Goal: Task Accomplishment & Management: Use online tool/utility

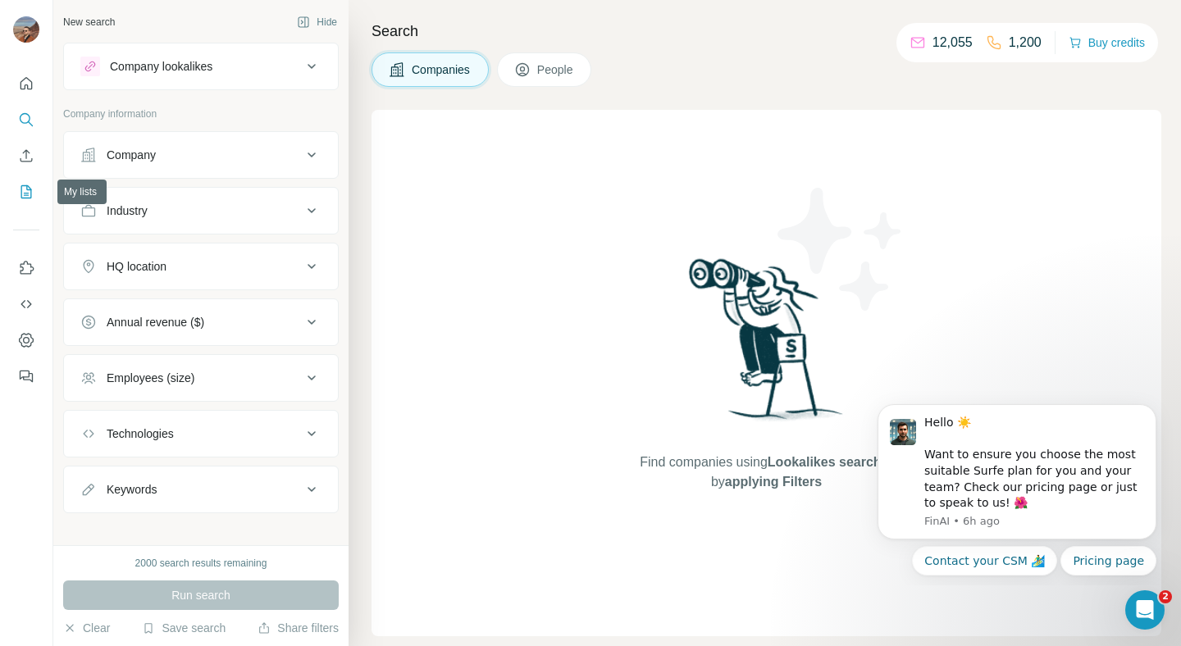
click at [24, 189] on icon "My lists" at bounding box center [26, 192] width 16 height 16
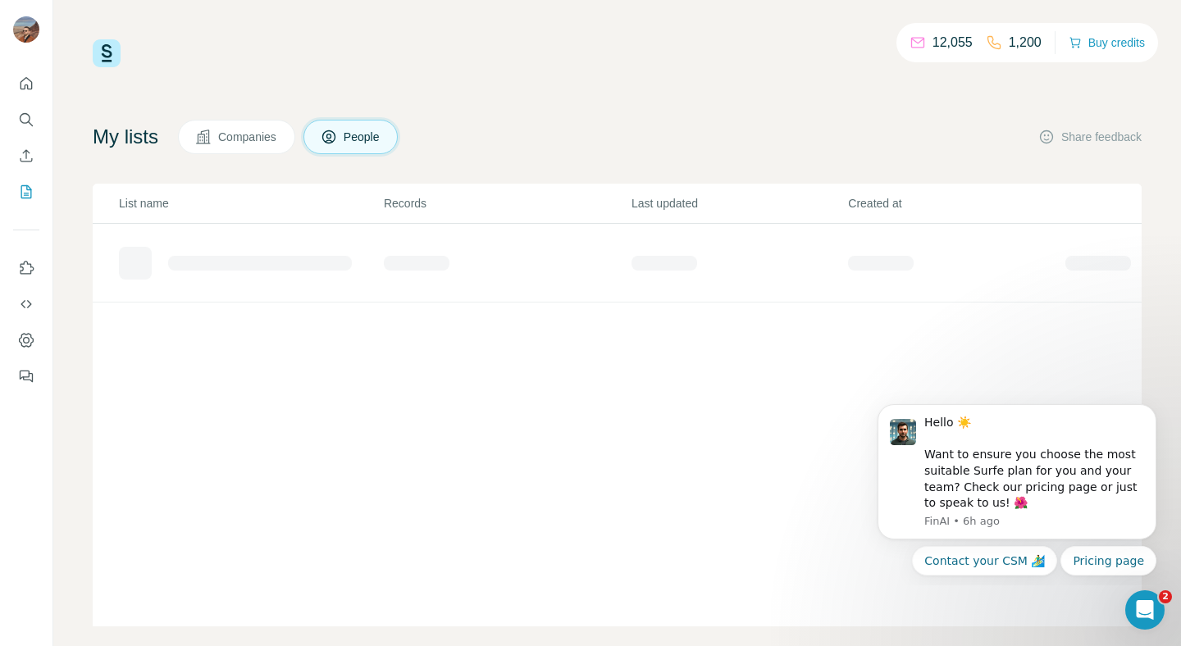
click at [246, 139] on span "Companies" at bounding box center [248, 137] width 60 height 16
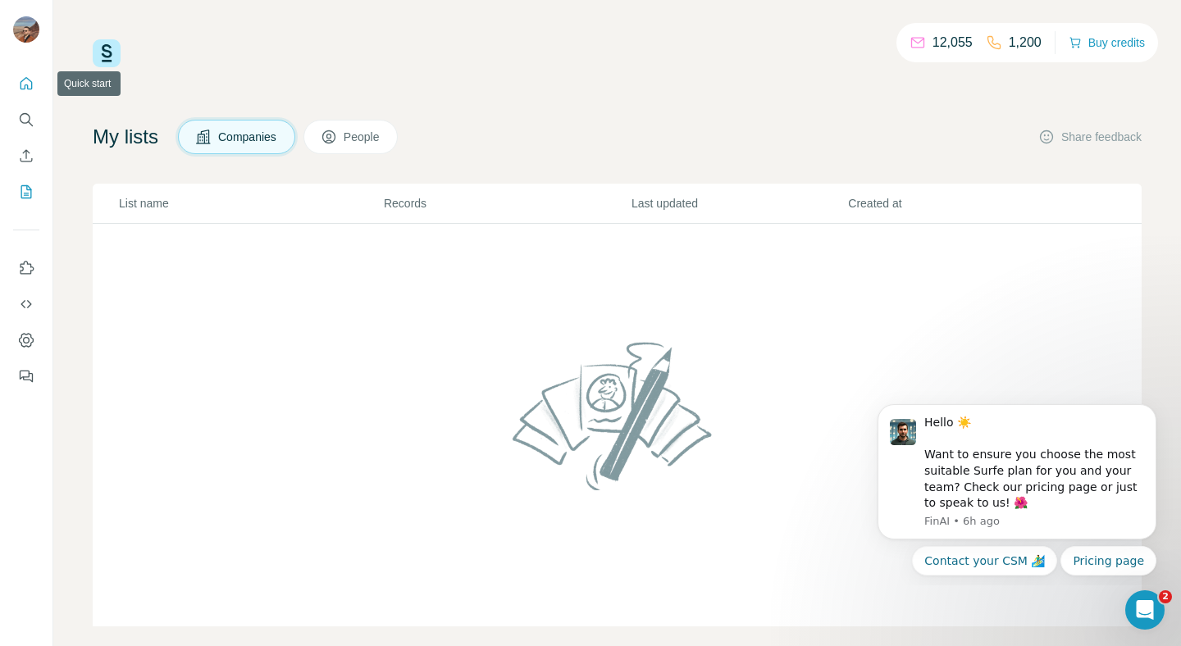
click at [30, 83] on icon "Quick start" at bounding box center [26, 83] width 16 height 16
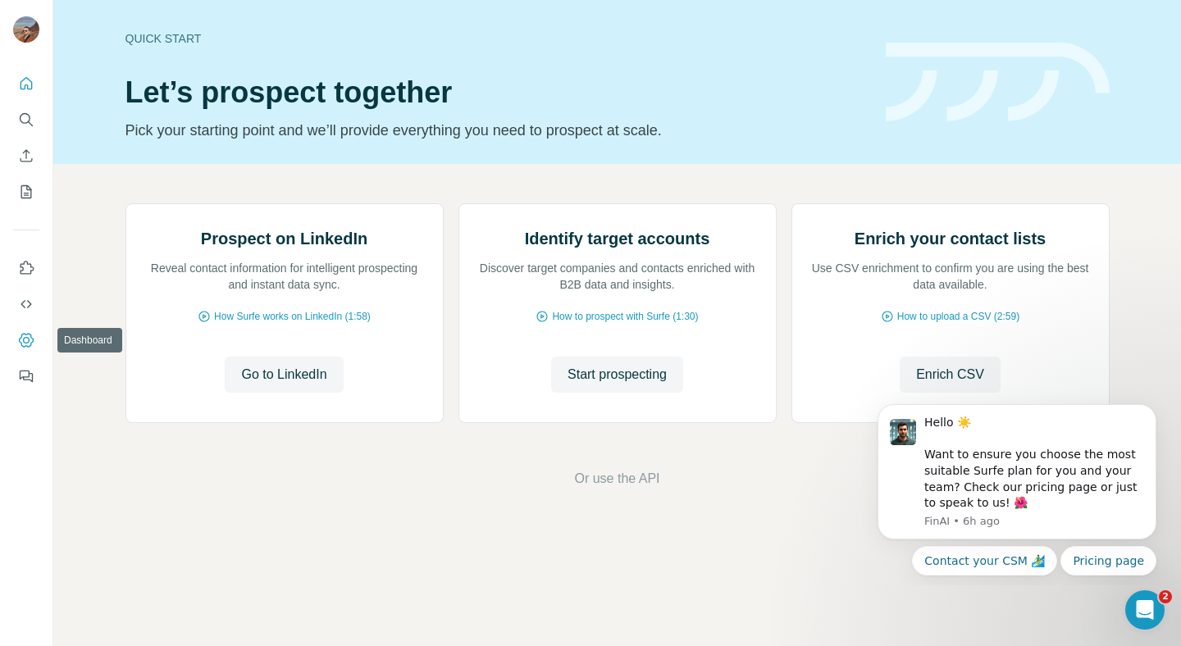
click at [30, 336] on icon "Dashboard" at bounding box center [26, 340] width 15 height 14
click at [1146, 402] on button "Dismiss notification" at bounding box center [1151, 409] width 21 height 21
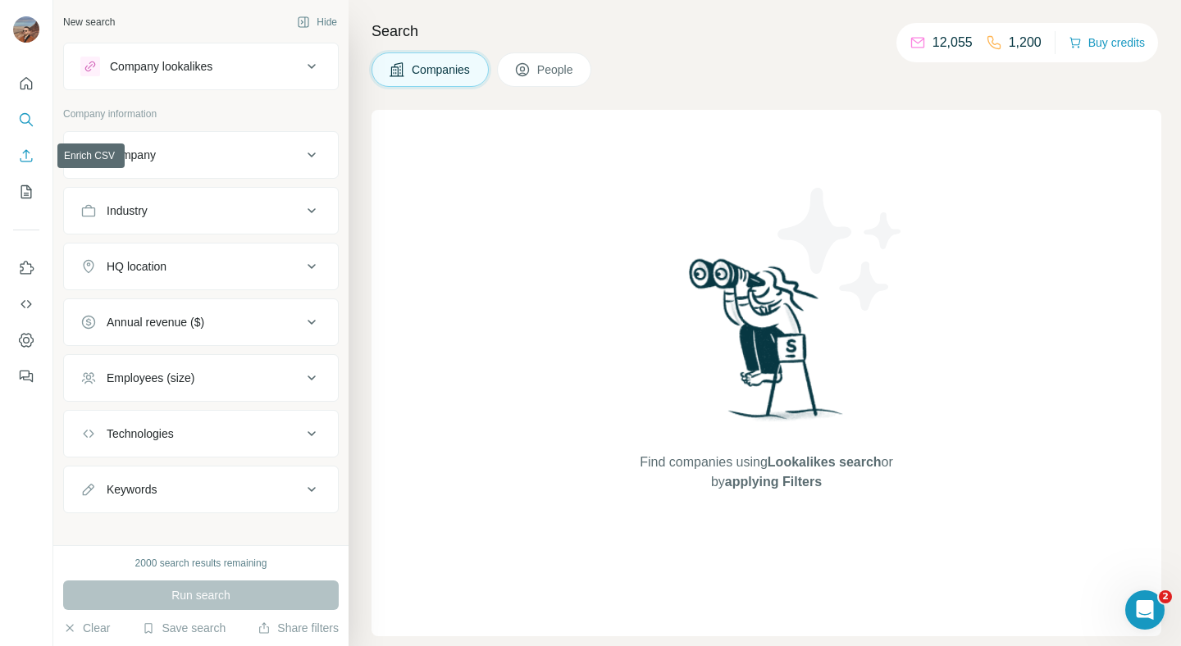
click at [25, 156] on icon "Enrich CSV" at bounding box center [26, 156] width 16 height 16
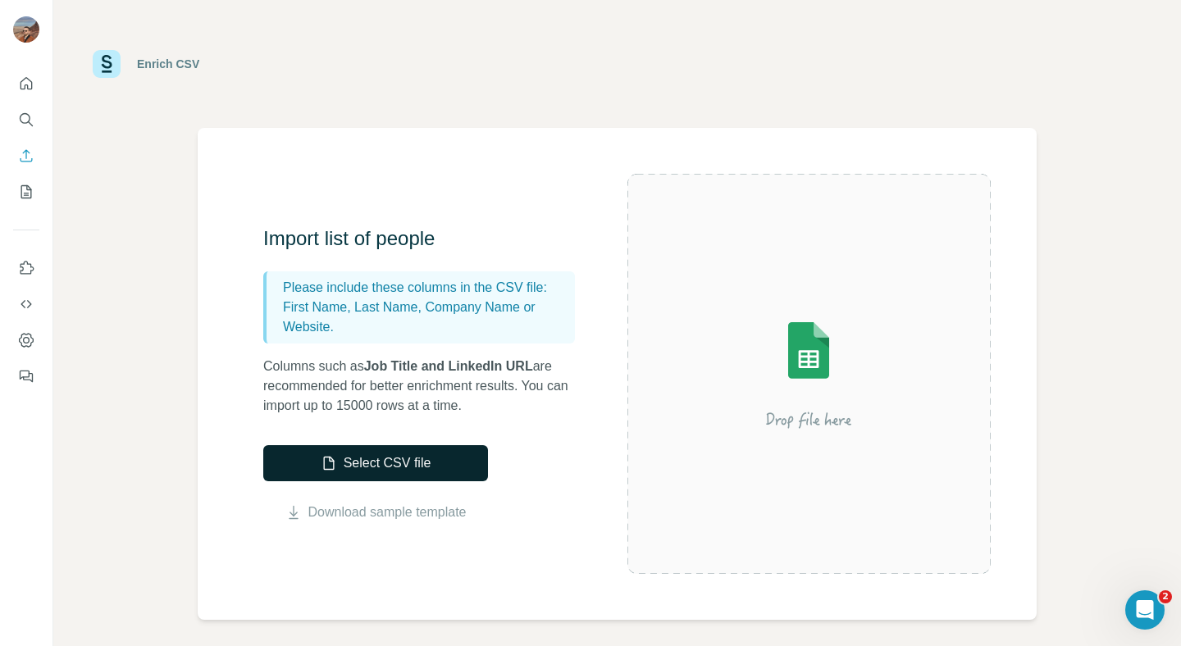
click at [392, 468] on button "Select CSV file" at bounding box center [375, 463] width 225 height 36
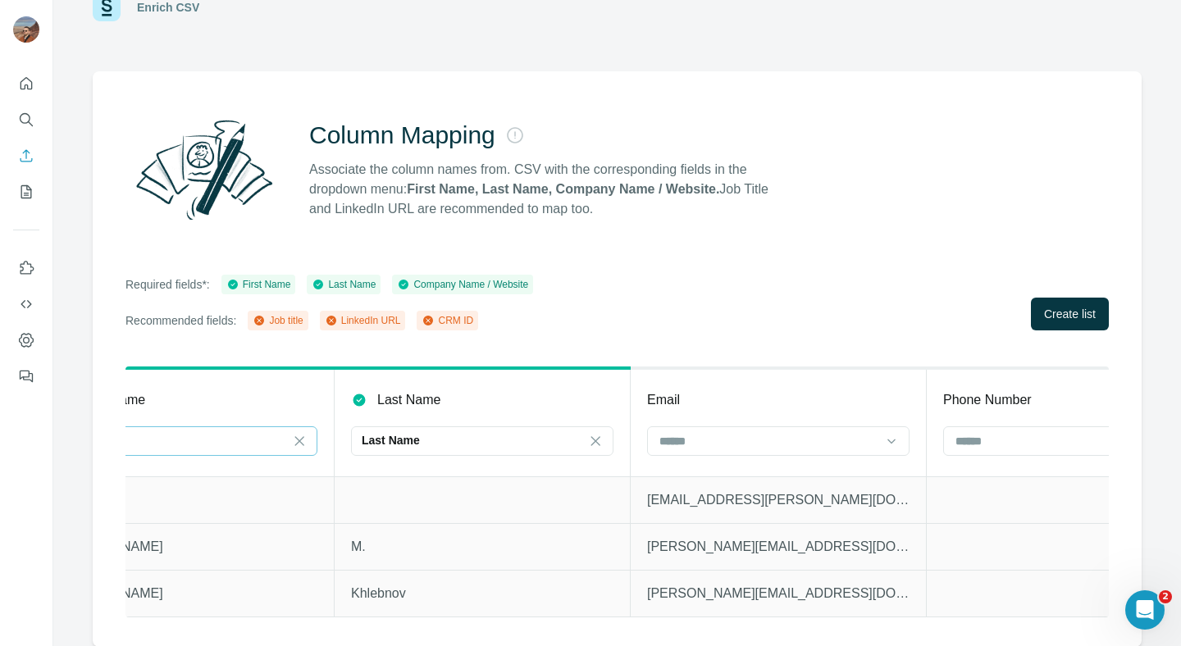
scroll to position [0, 417]
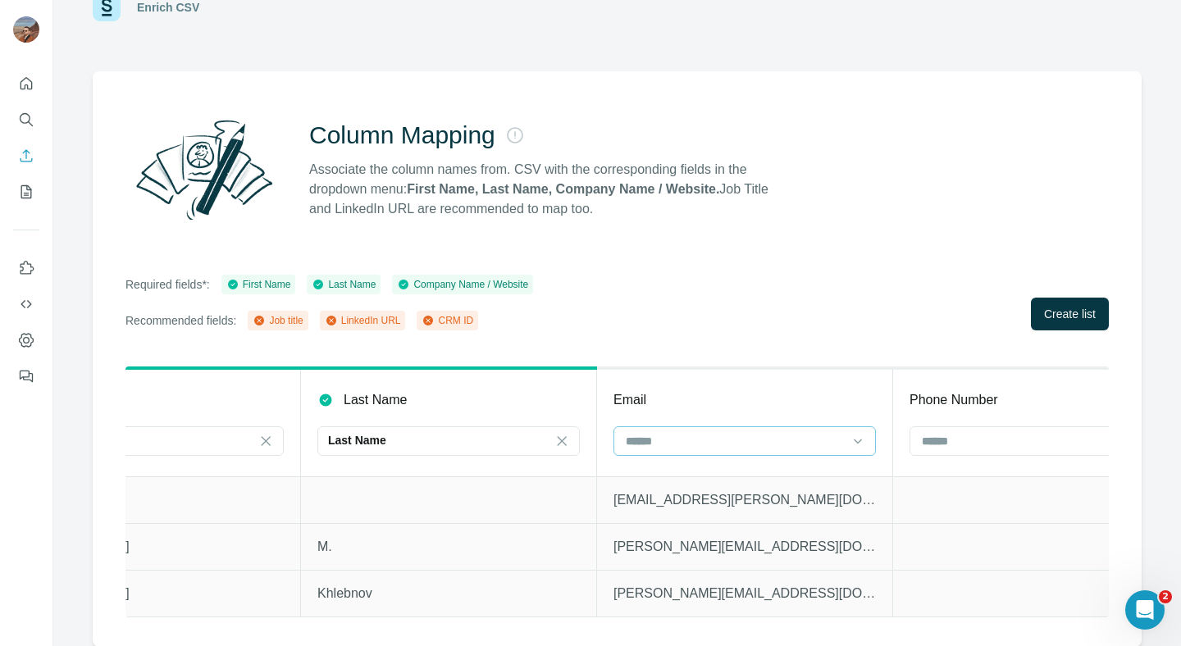
click at [699, 431] on div at bounding box center [734, 441] width 221 height 28
click at [745, 390] on div "Email" at bounding box center [744, 400] width 262 height 20
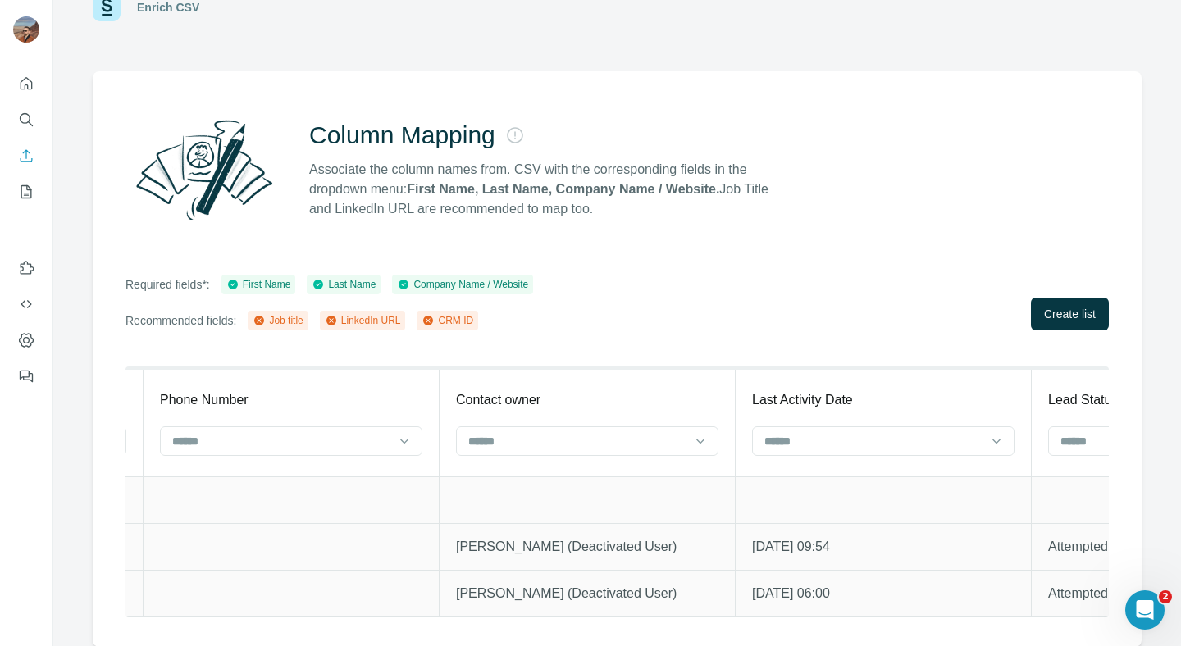
scroll to position [0, 1166]
click at [663, 446] on input at bounding box center [577, 441] width 221 height 18
click at [663, 443] on input at bounding box center [577, 441] width 221 height 18
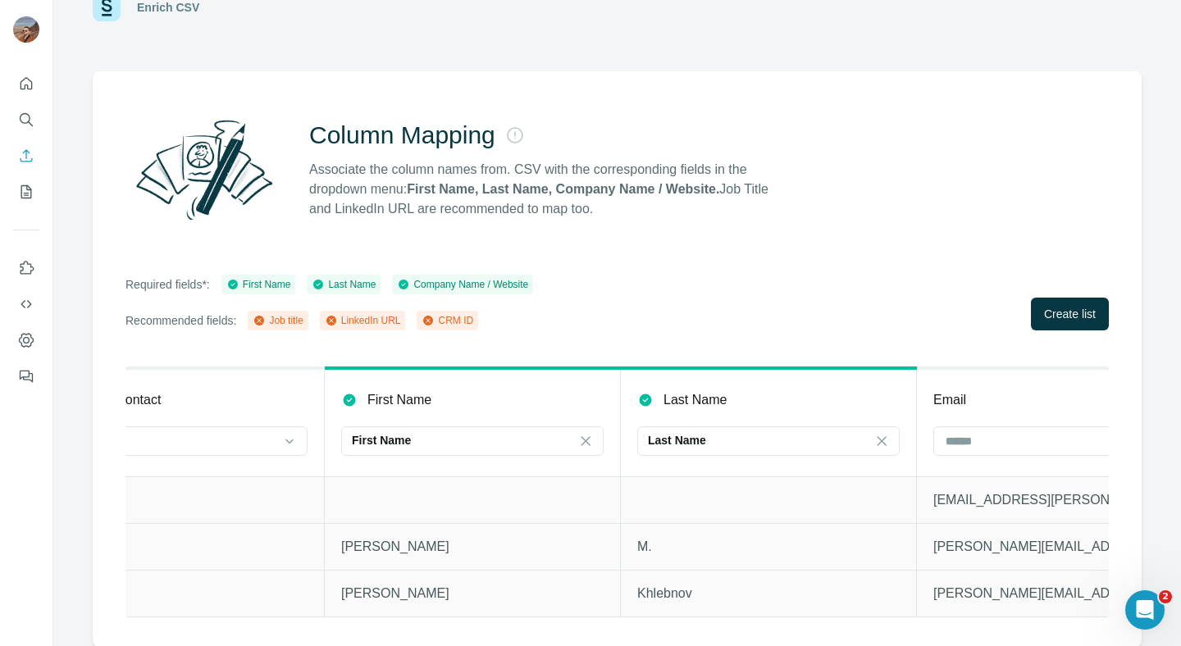
scroll to position [0, 0]
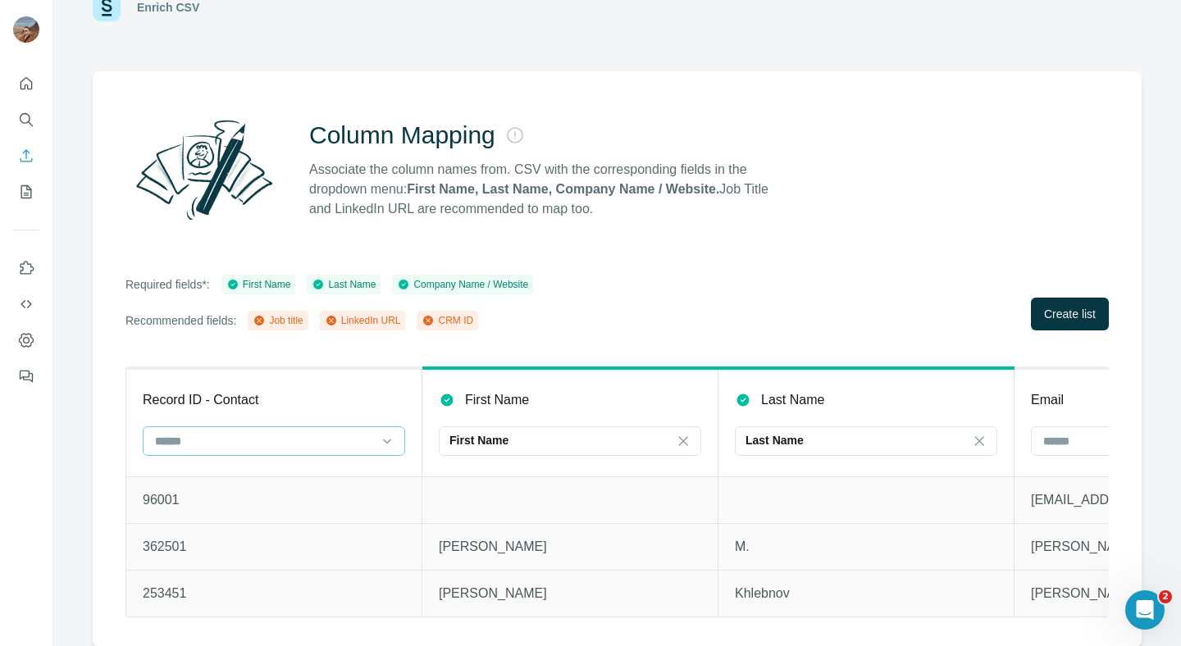
click at [219, 448] on input at bounding box center [263, 441] width 221 height 18
click at [230, 523] on div "CRM ID" at bounding box center [274, 537] width 254 height 30
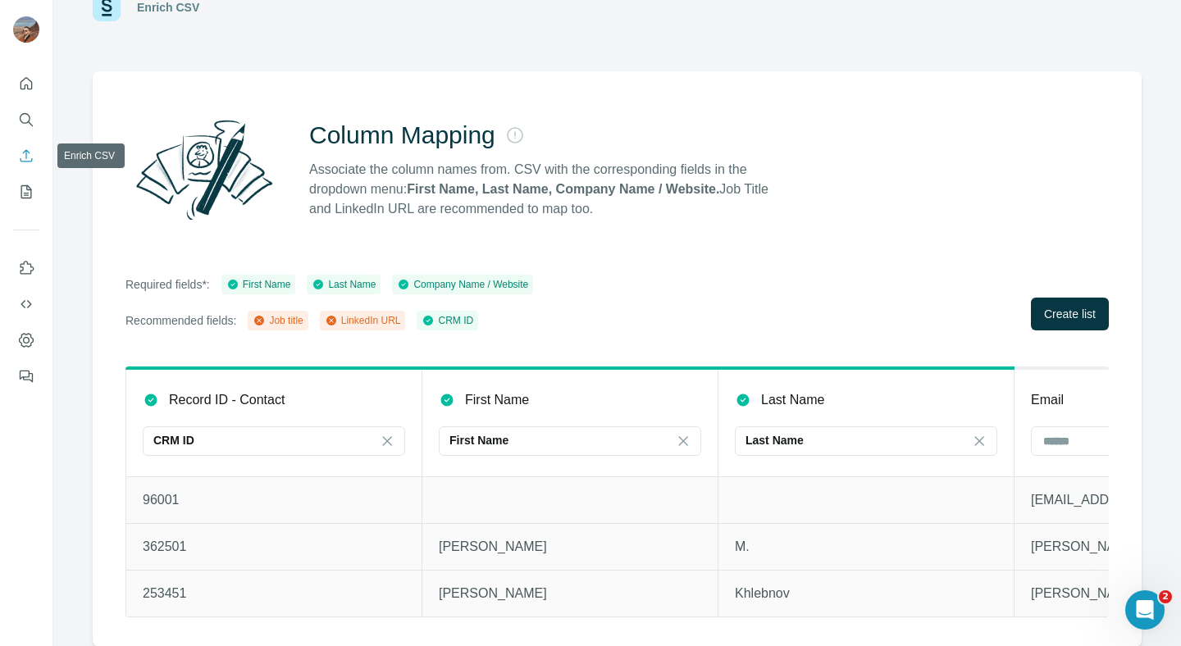
click at [24, 156] on icon "Enrich CSV" at bounding box center [26, 156] width 16 height 16
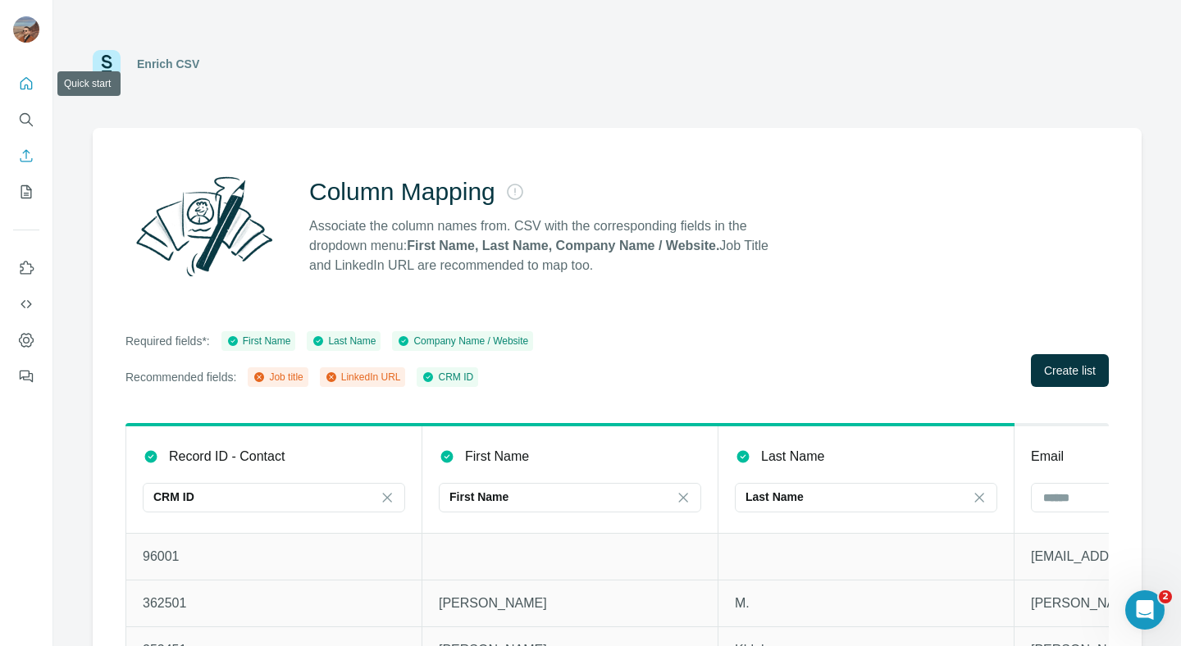
click at [22, 80] on icon "Quick start" at bounding box center [26, 83] width 16 height 16
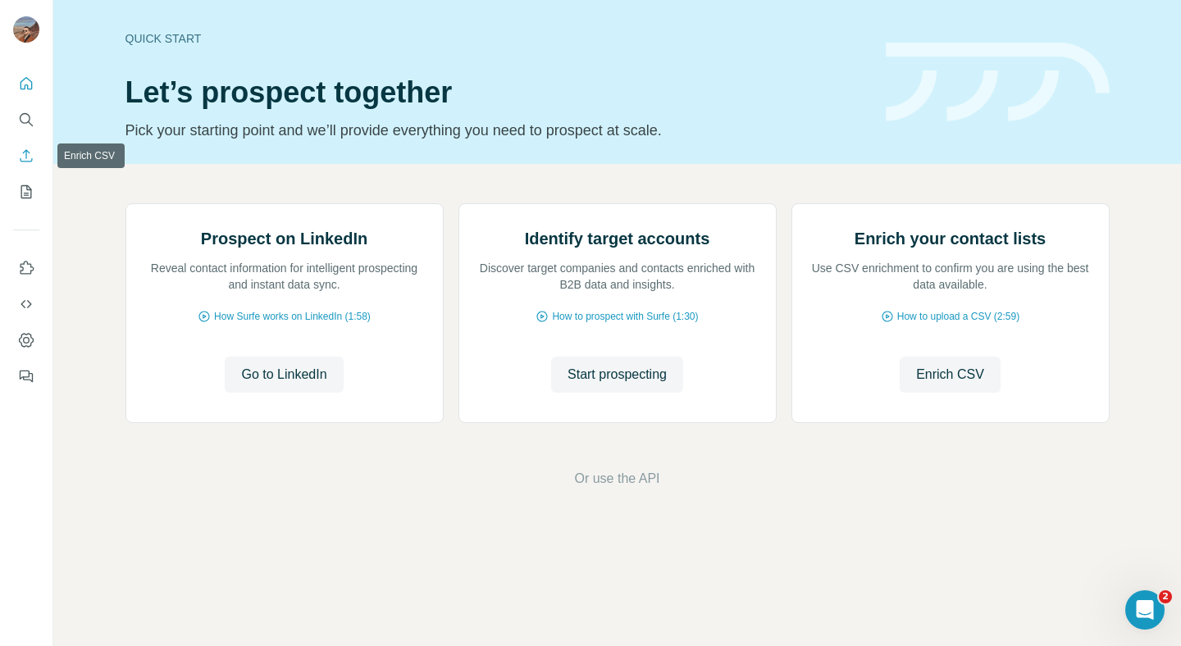
click at [27, 166] on button "Enrich CSV" at bounding box center [26, 156] width 26 height 30
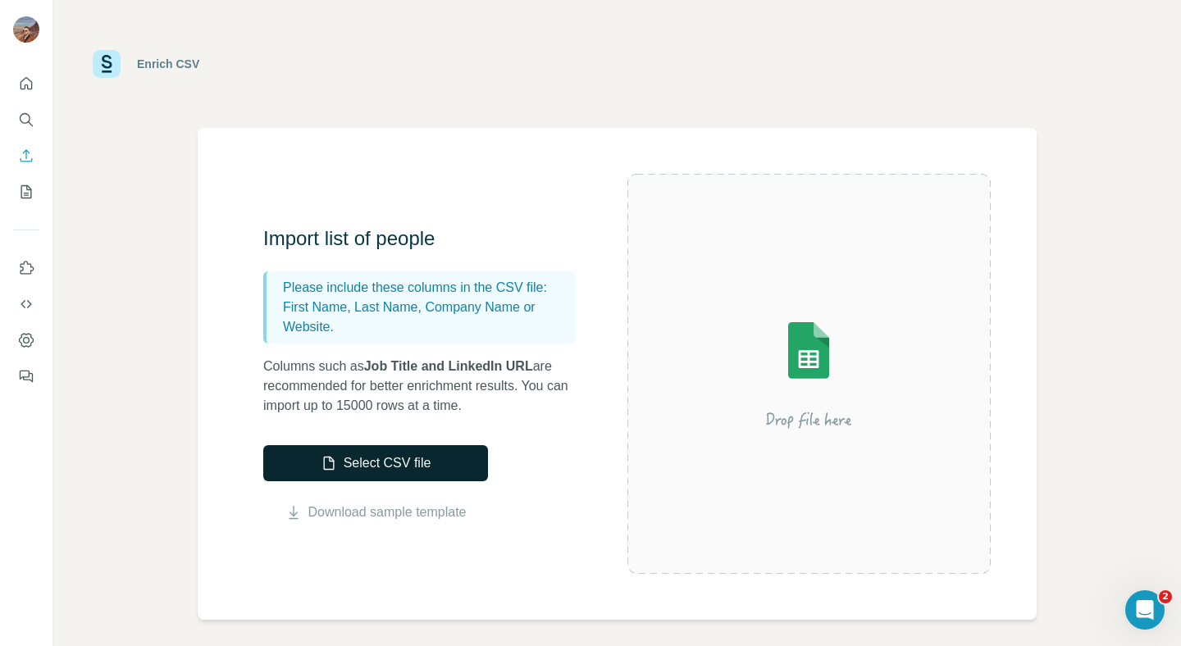
click at [371, 475] on button "Select CSV file" at bounding box center [375, 463] width 225 height 36
click at [378, 468] on button "Select CSV file" at bounding box center [375, 463] width 225 height 36
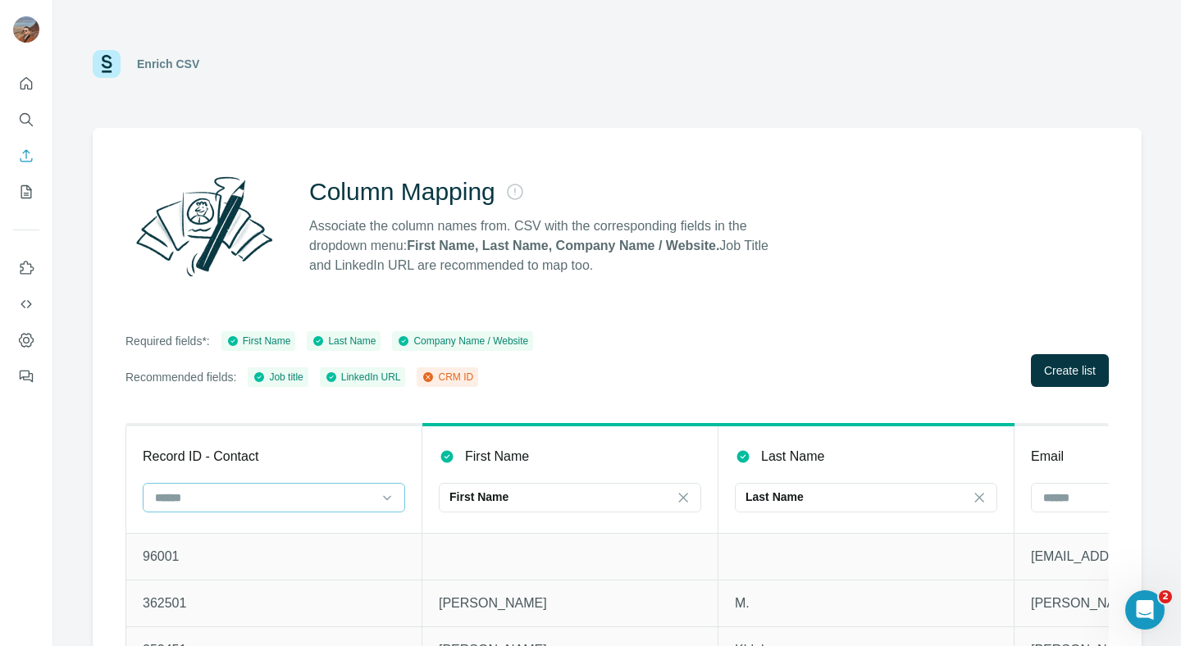
click at [276, 508] on div at bounding box center [263, 498] width 221 height 28
click at [257, 525] on div "CRM ID" at bounding box center [274, 535] width 254 height 30
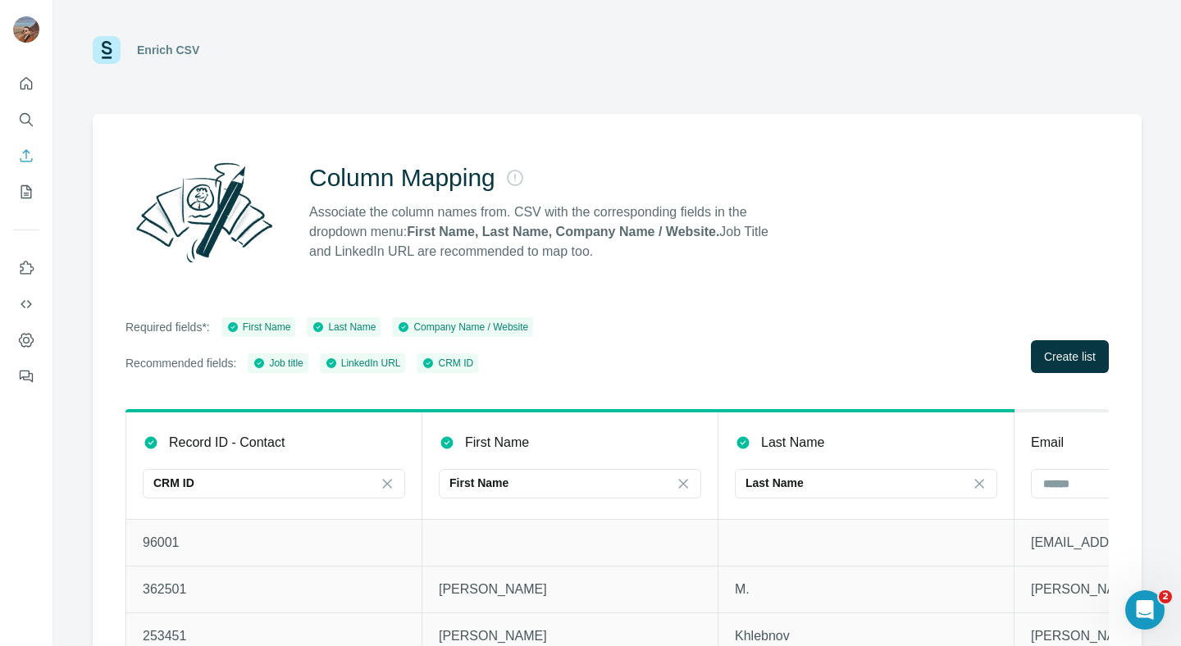
scroll to position [57, 0]
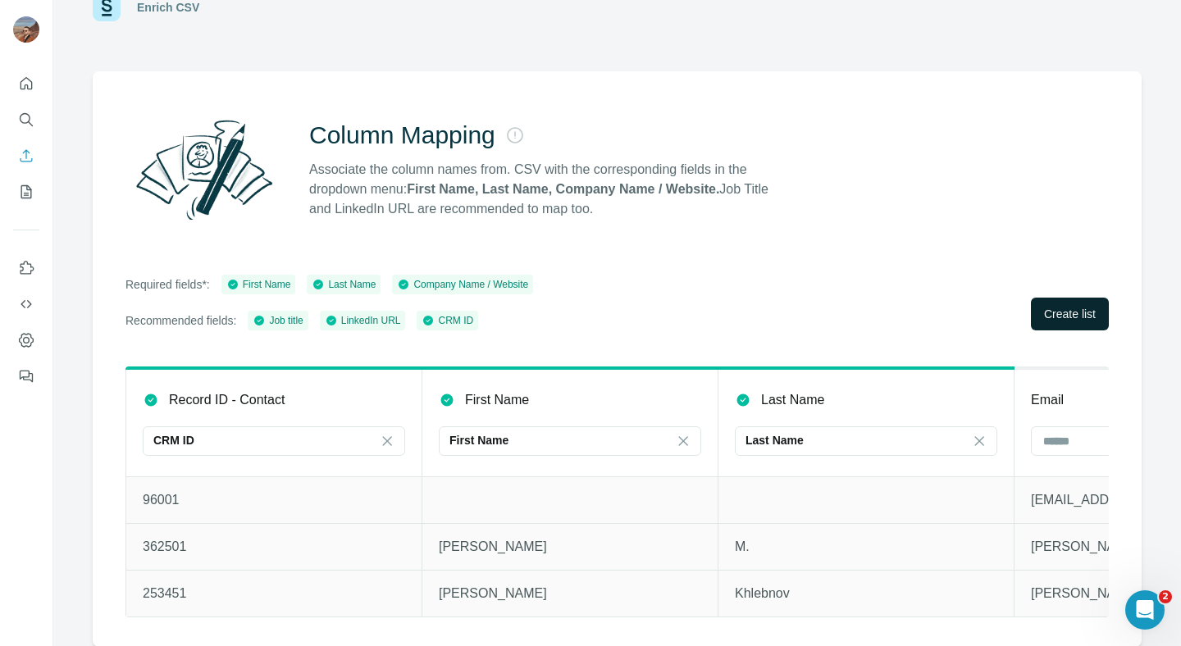
click at [1073, 319] on span "Create list" at bounding box center [1070, 314] width 52 height 16
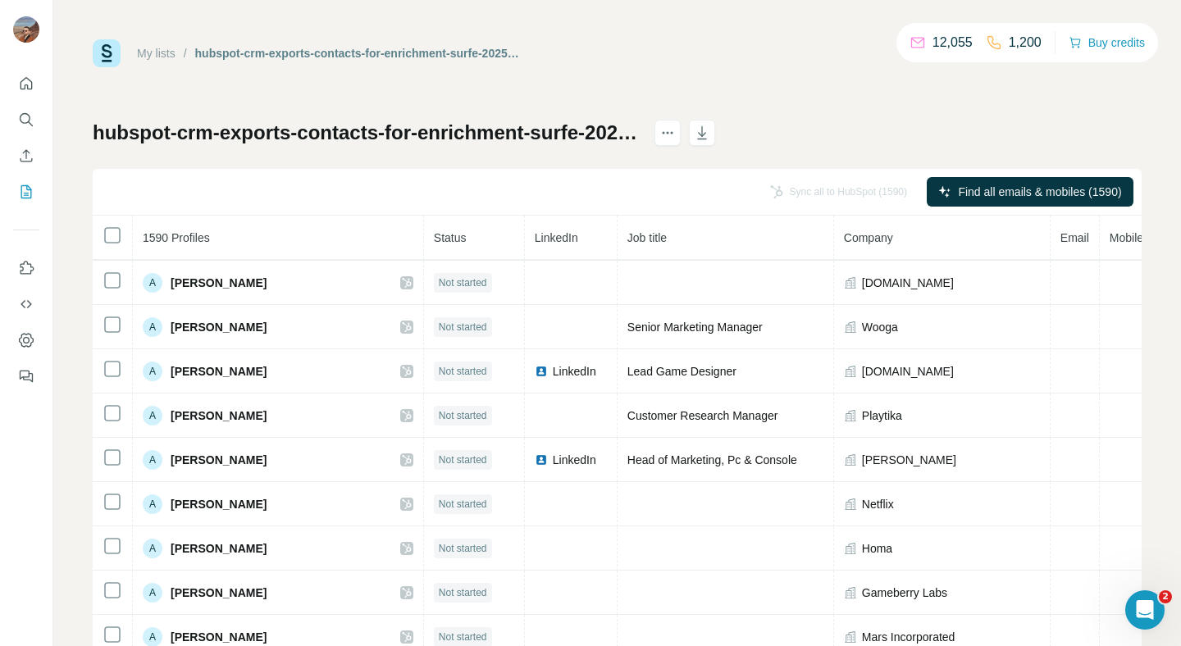
scroll to position [307, 0]
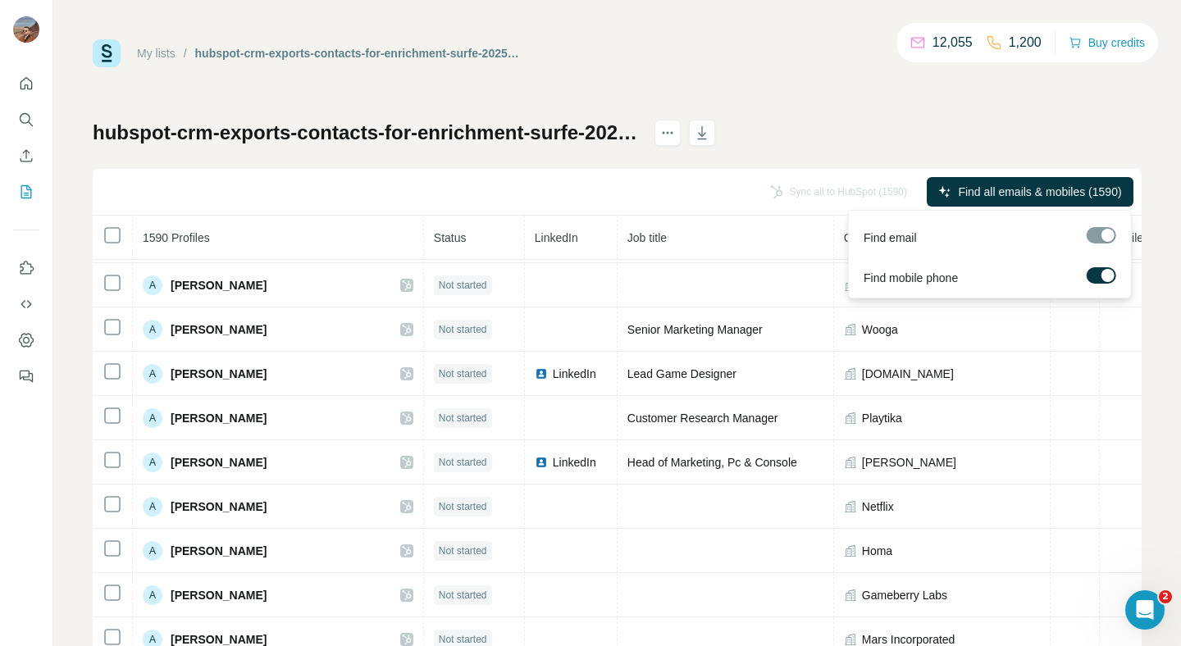
click at [1101, 268] on label at bounding box center [1102, 275] width 30 height 16
click at [989, 117] on div "My lists / hubspot-crm-exports-contacts-for-enrichment-surfe-2025-09-18-1 12,05…" at bounding box center [617, 343] width 1049 height 609
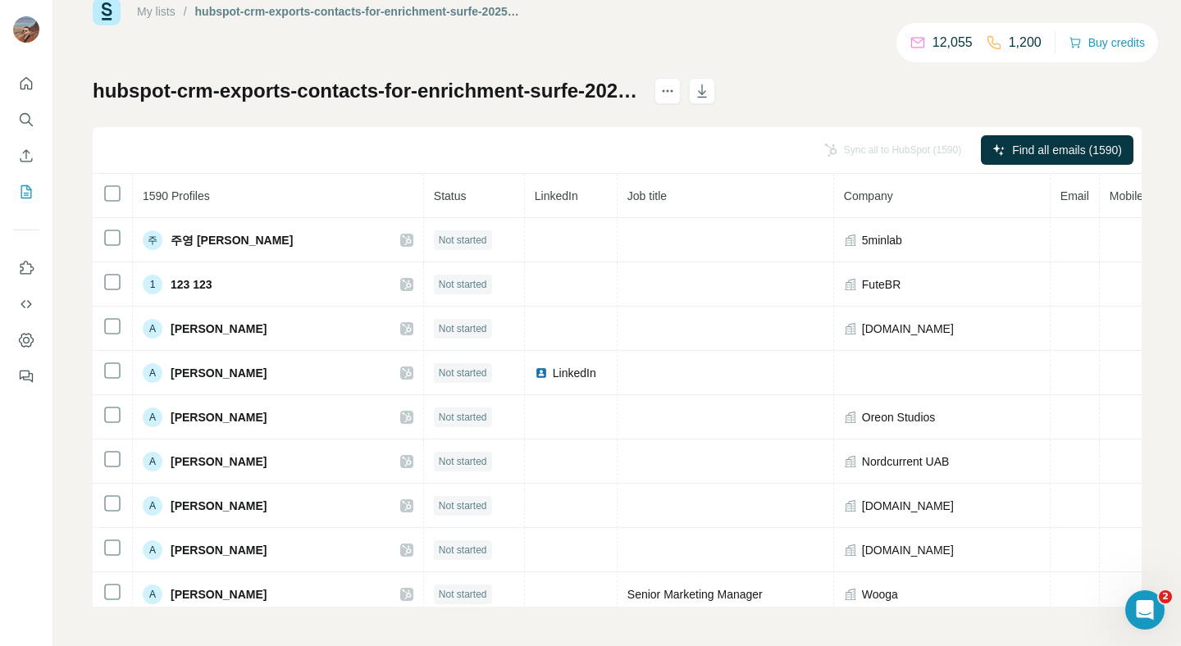
scroll to position [0, 0]
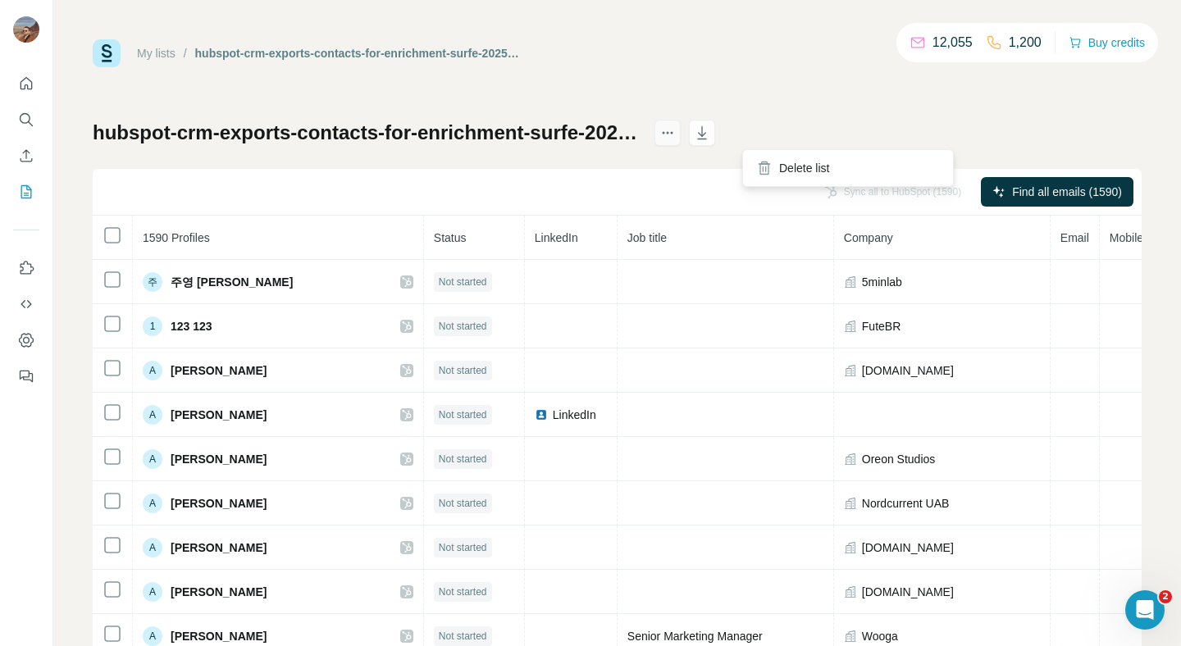
click at [676, 134] on icon "actions" at bounding box center [667, 133] width 16 height 16
click at [669, 84] on div "My lists / hubspot-crm-exports-contacts-for-enrichment-surfe-2025-09-18-1 12,05…" at bounding box center [617, 343] width 1049 height 609
click at [100, 234] on th at bounding box center [113, 238] width 40 height 44
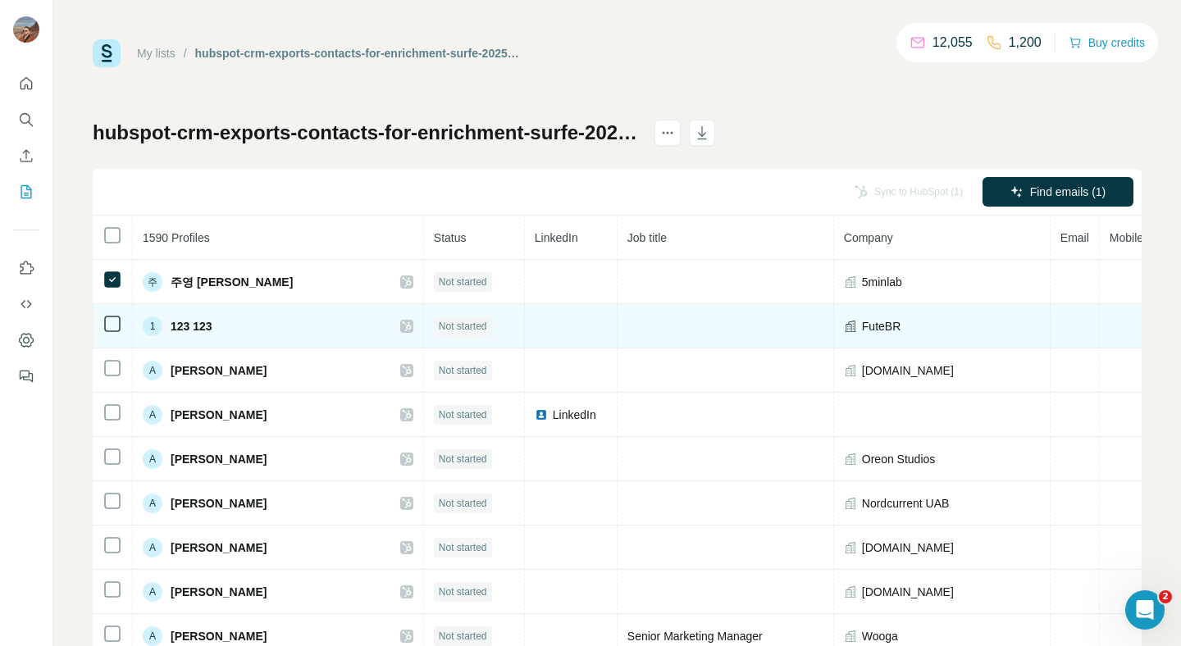
click at [113, 313] on td at bounding box center [113, 326] width 40 height 44
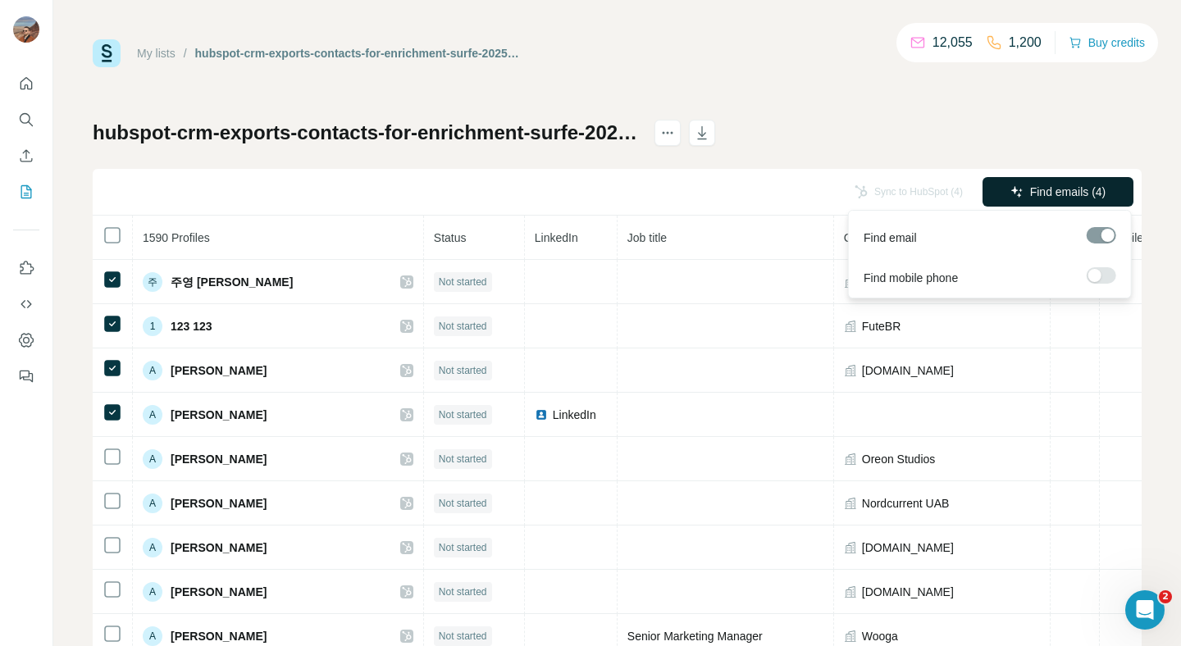
click at [1078, 184] on span "Find emails (4)" at bounding box center [1068, 192] width 76 height 16
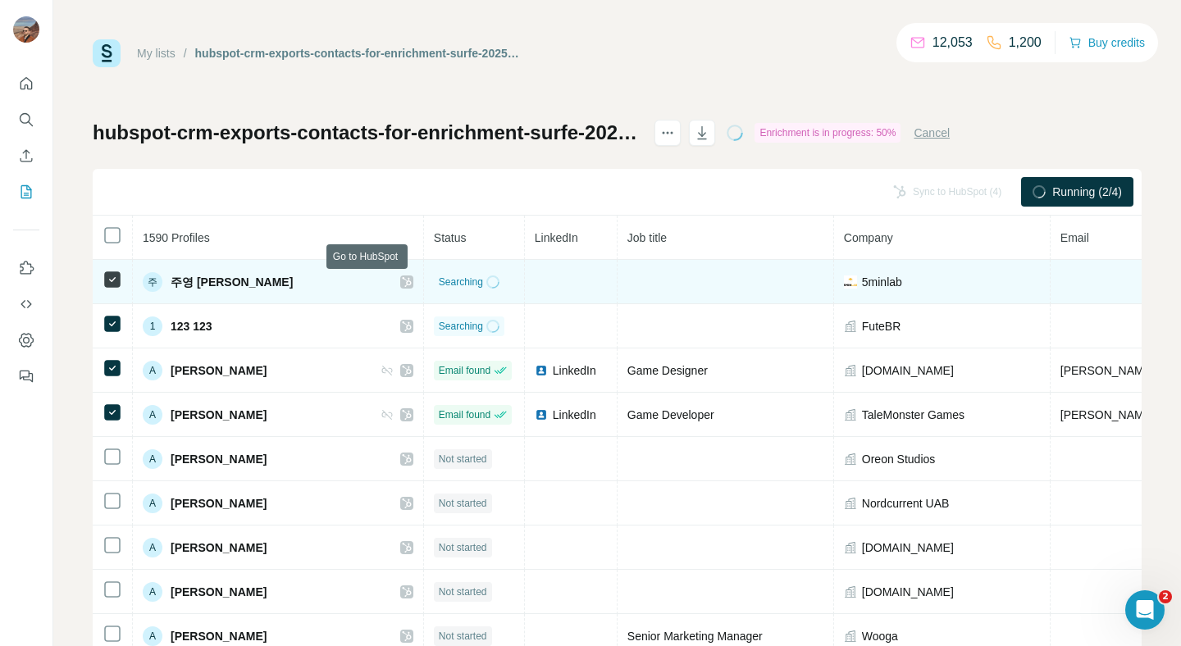
click at [402, 281] on icon at bounding box center [407, 282] width 10 height 13
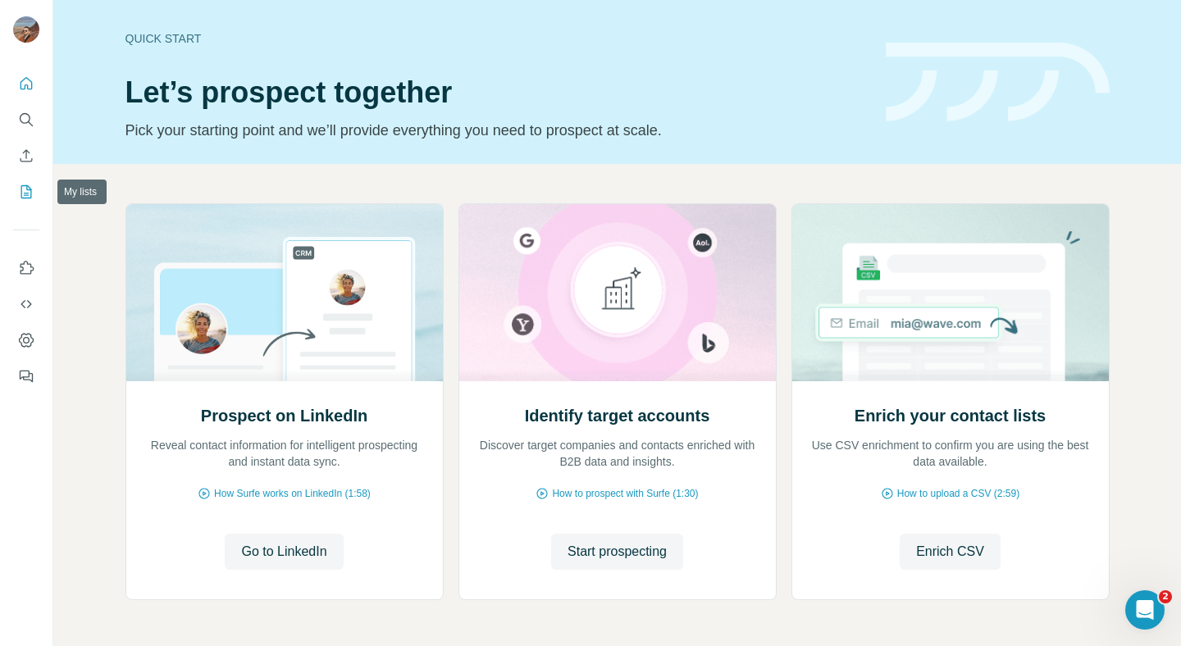
click at [25, 187] on icon "My lists" at bounding box center [26, 192] width 16 height 16
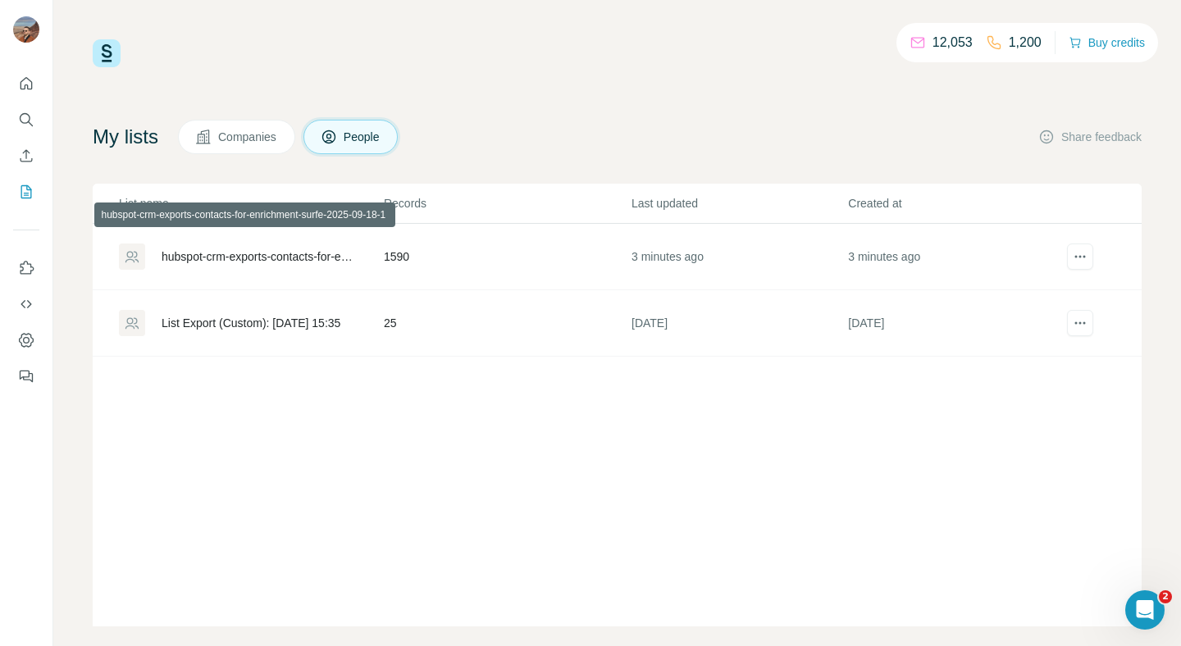
click at [315, 255] on div "hubspot-crm-exports-contacts-for-enrichment-surfe-2025-09-18-1" at bounding box center [259, 256] width 194 height 16
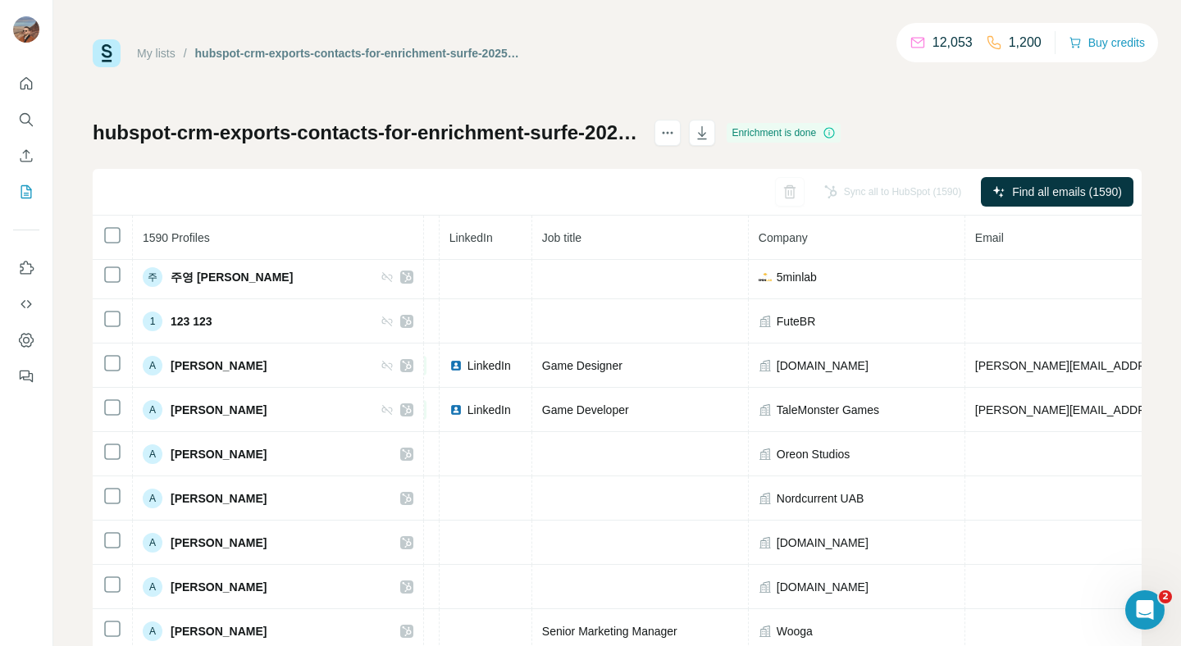
scroll to position [0, 85]
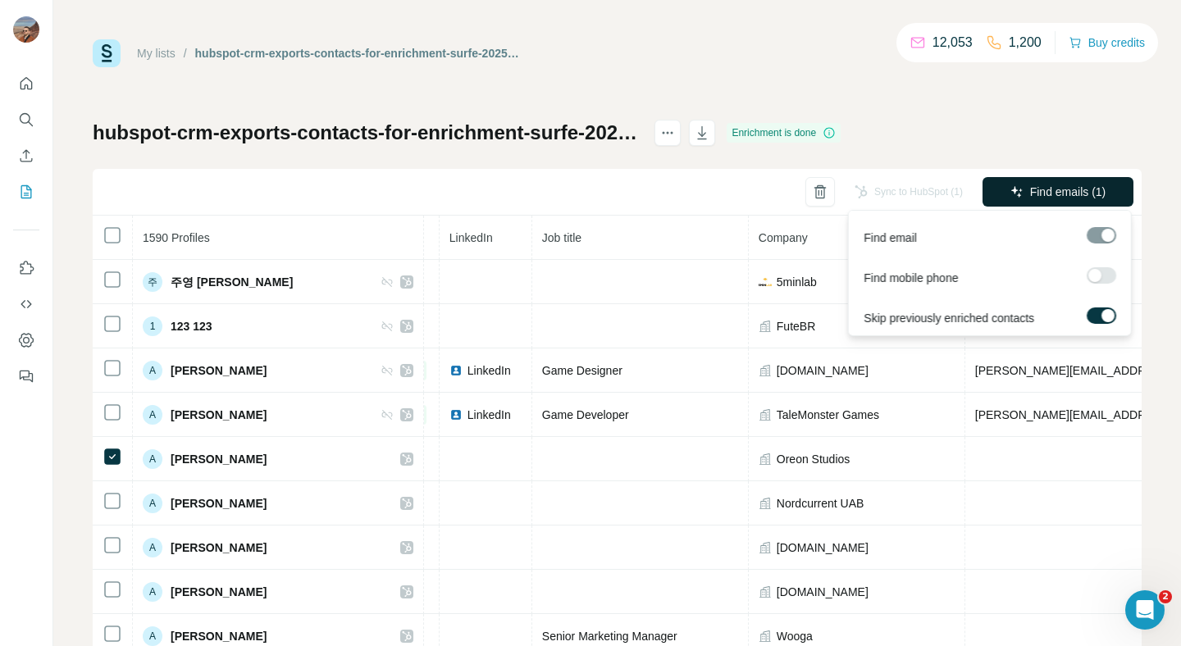
click at [1047, 196] on span "Find emails (1)" at bounding box center [1068, 192] width 76 height 16
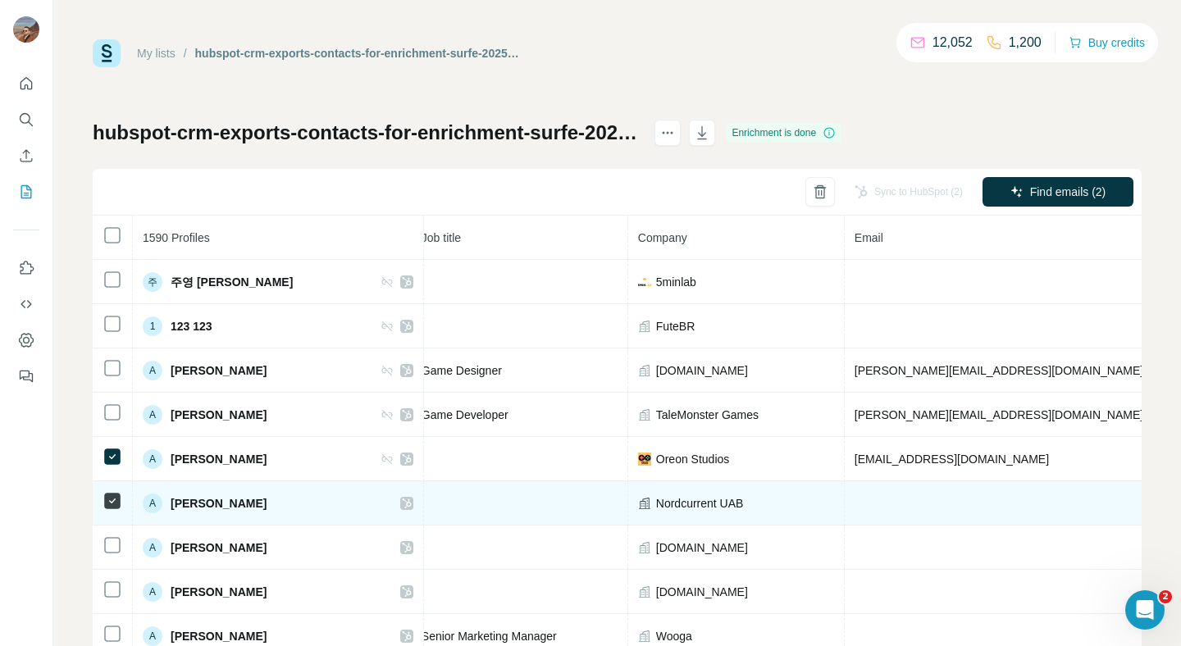
scroll to position [0, 216]
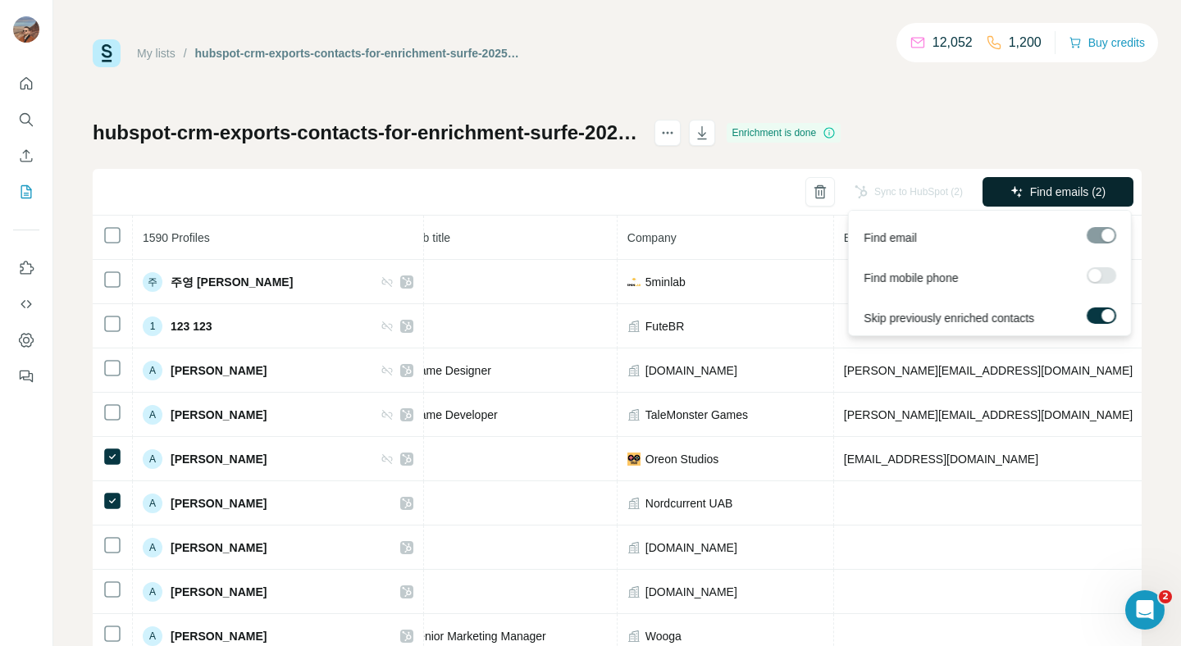
click at [1062, 193] on span "Find emails (2)" at bounding box center [1068, 192] width 76 height 16
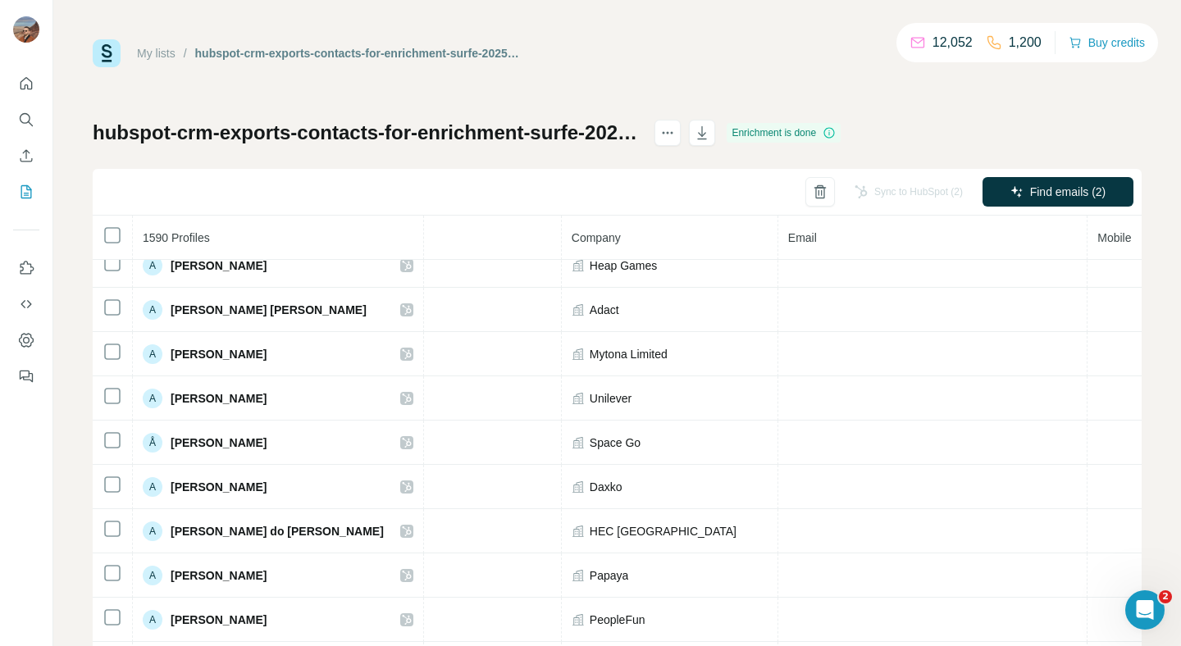
scroll to position [1051, 272]
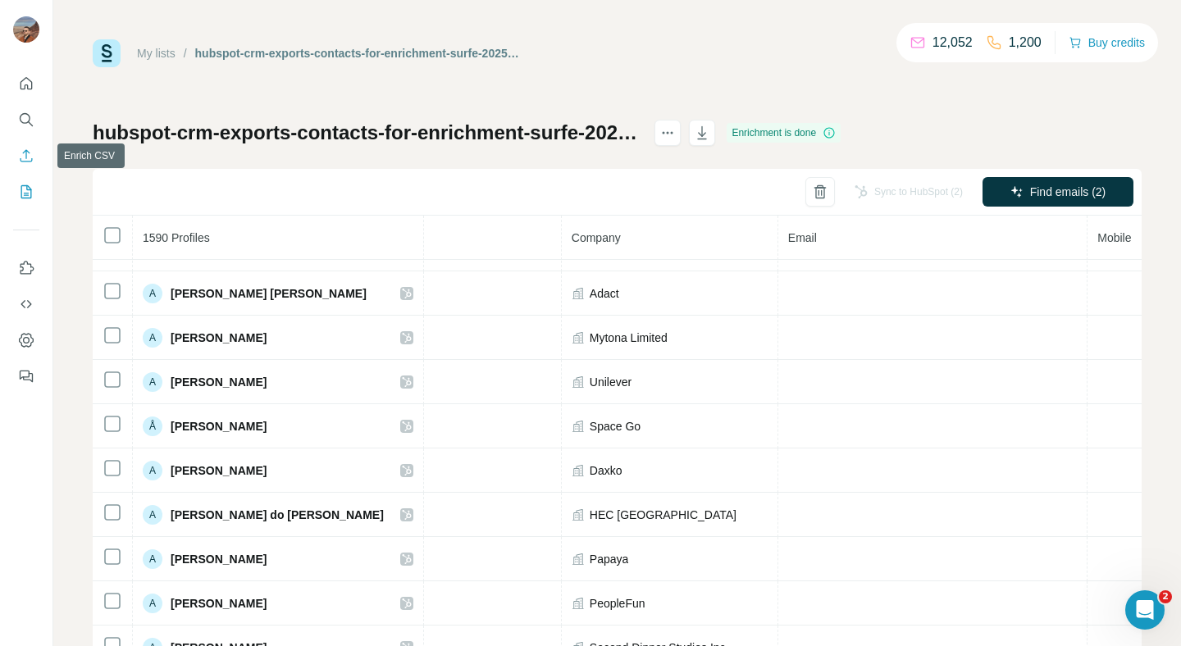
click at [20, 157] on icon "Enrich CSV" at bounding box center [26, 156] width 16 height 16
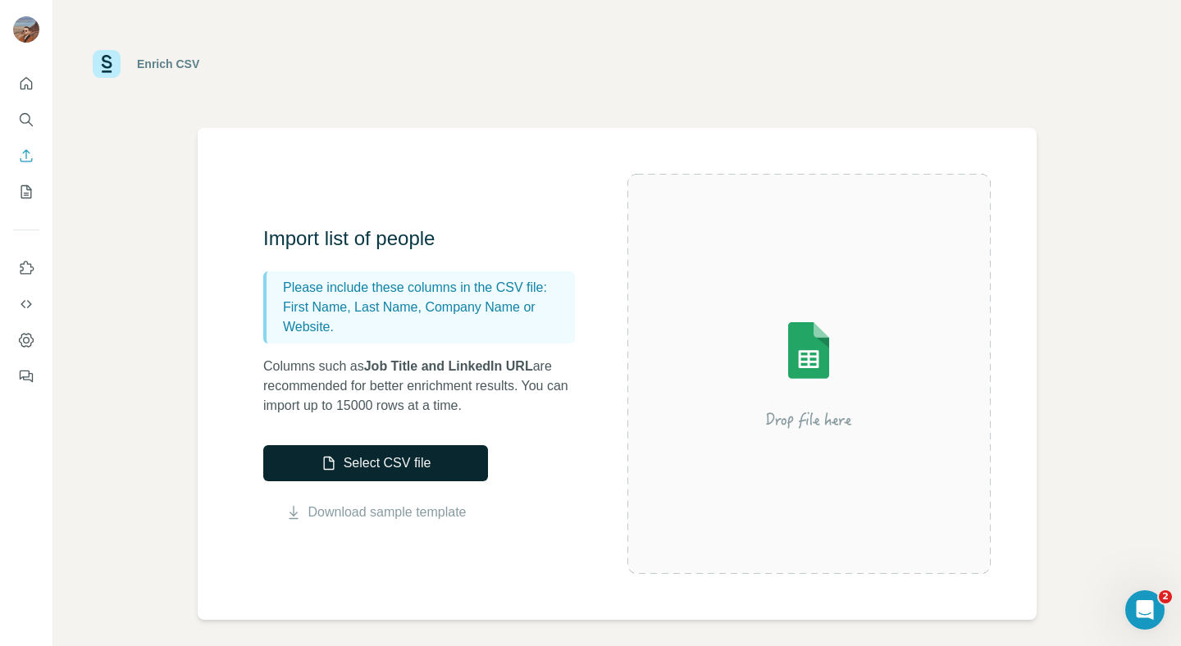
click at [354, 466] on button "Select CSV file" at bounding box center [375, 463] width 225 height 36
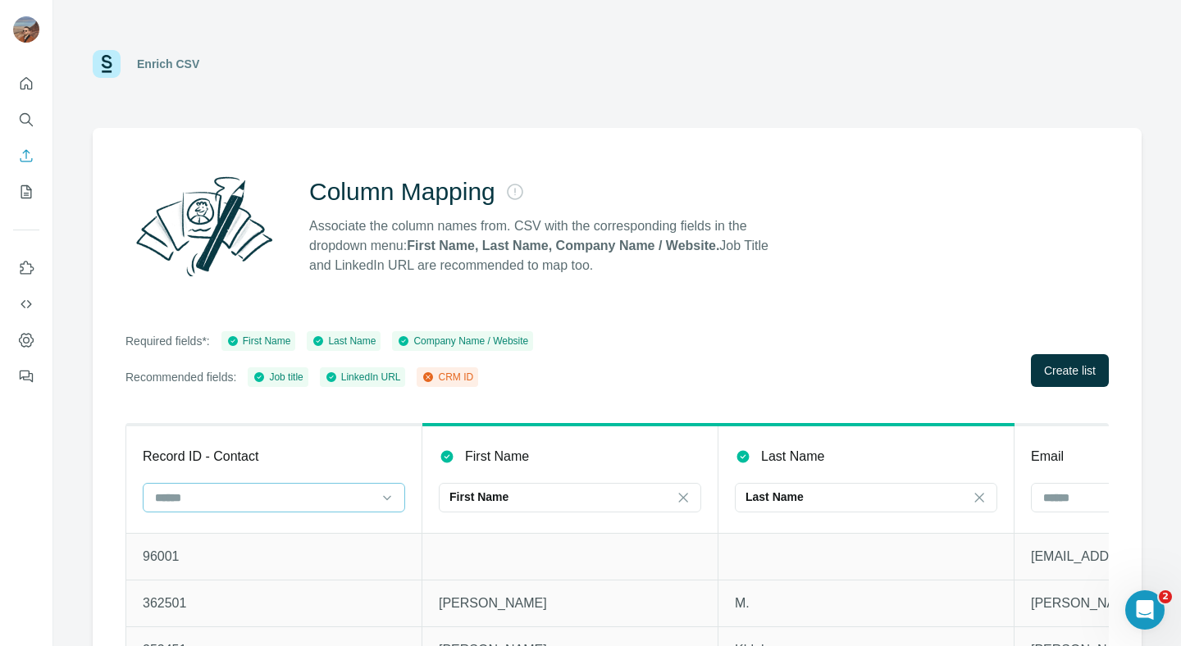
click at [317, 497] on input at bounding box center [263, 498] width 221 height 18
click at [281, 532] on div "CRM ID" at bounding box center [274, 534] width 235 height 16
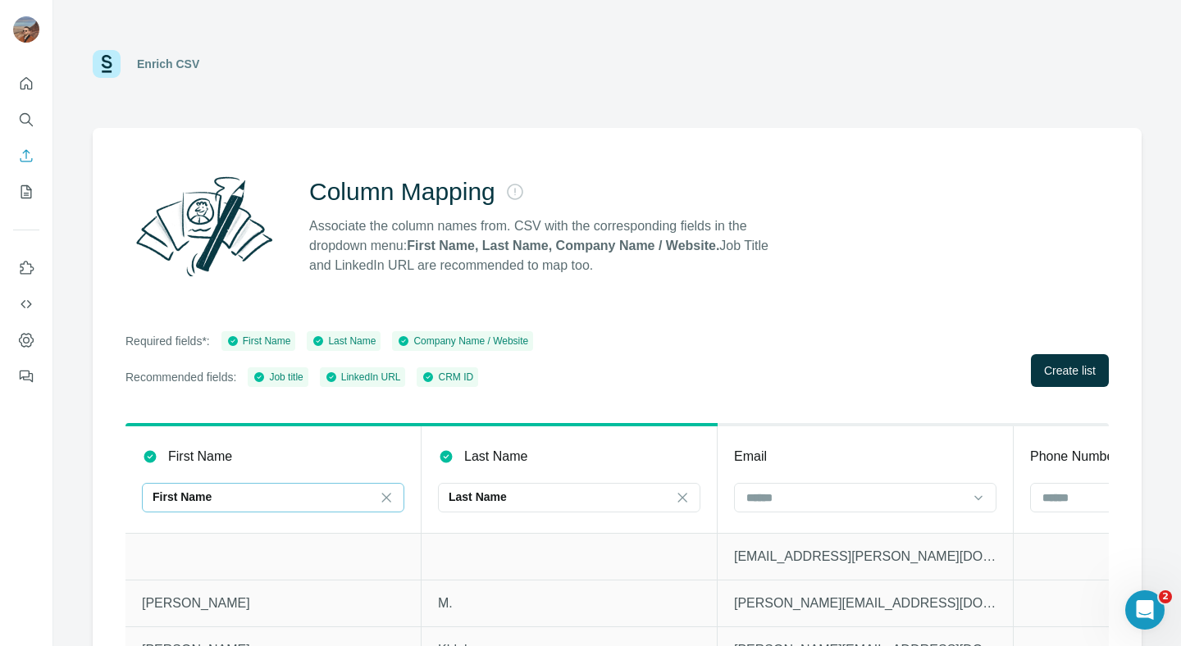
scroll to position [0, 349]
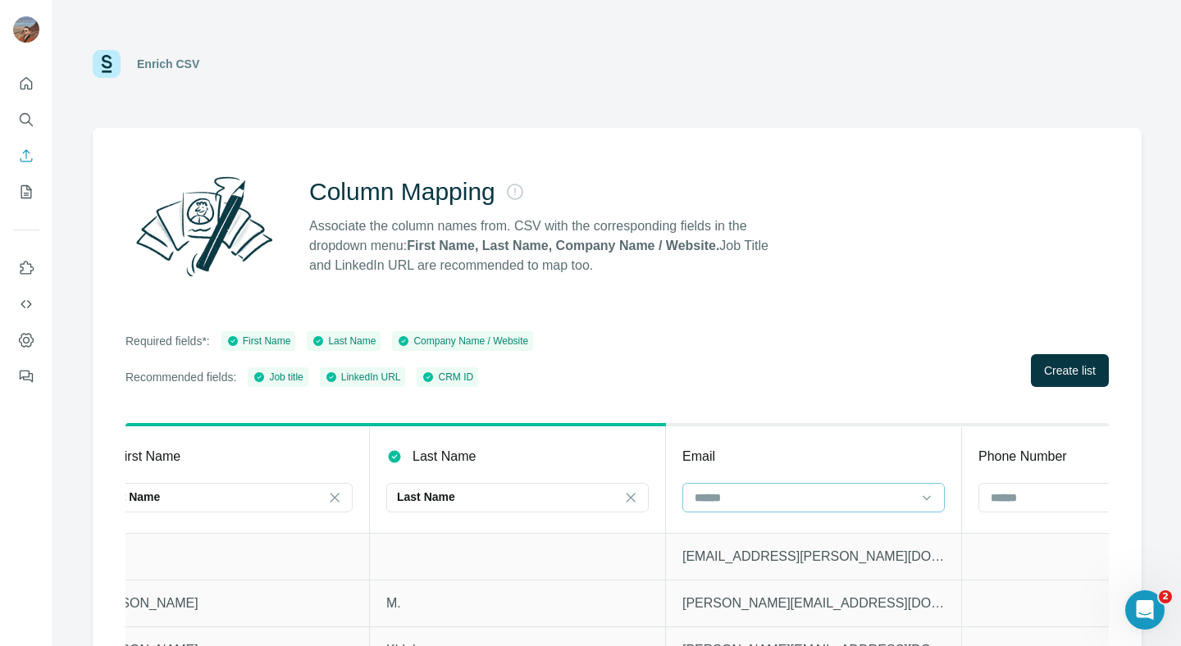
click at [831, 484] on div at bounding box center [803, 498] width 221 height 28
type input "*****"
click at [825, 399] on div "Column Mapping Associate the column names from. CSV with the corresponding fiel…" at bounding box center [617, 416] width 1049 height 576
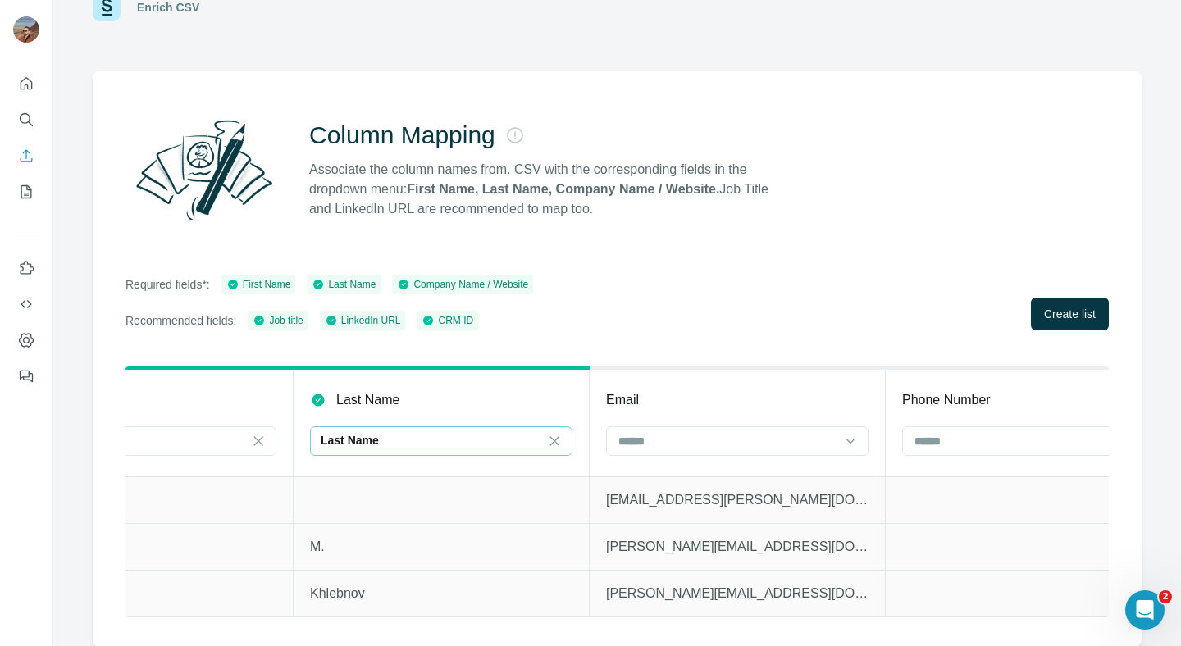
scroll to position [0, 426]
click at [734, 435] on input at bounding box center [726, 441] width 221 height 18
click at [739, 435] on input at bounding box center [726, 441] width 221 height 18
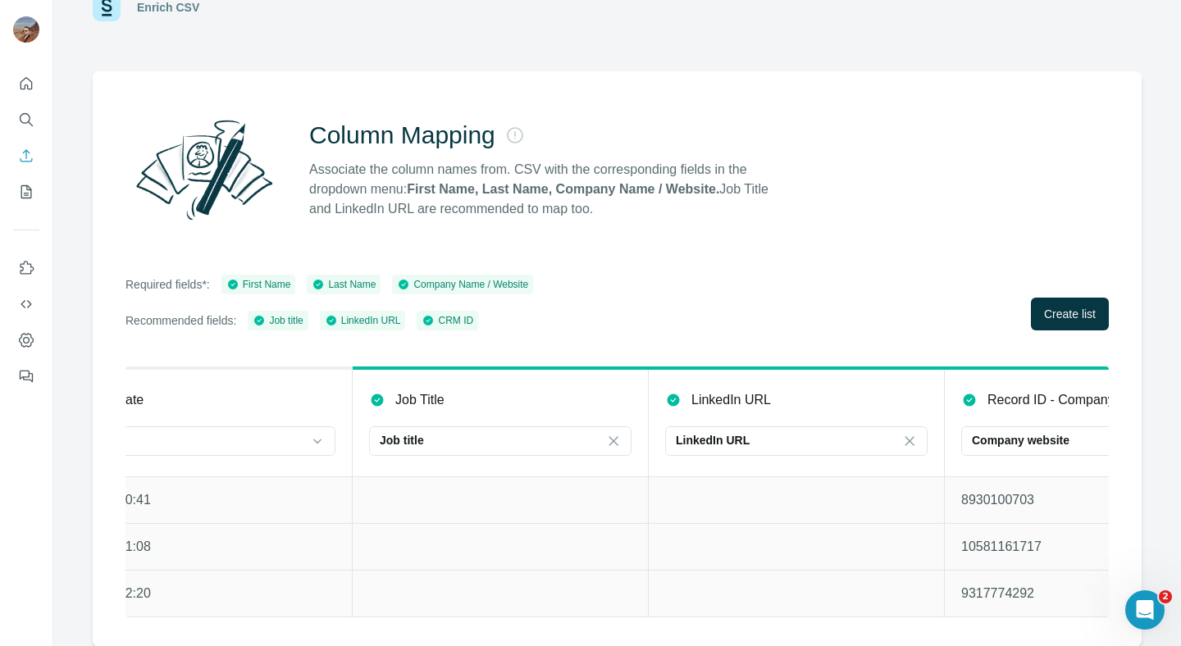
scroll to position [0, 2737]
click at [31, 189] on icon "My lists" at bounding box center [26, 192] width 16 height 16
